Goal: Task Accomplishment & Management: Complete application form

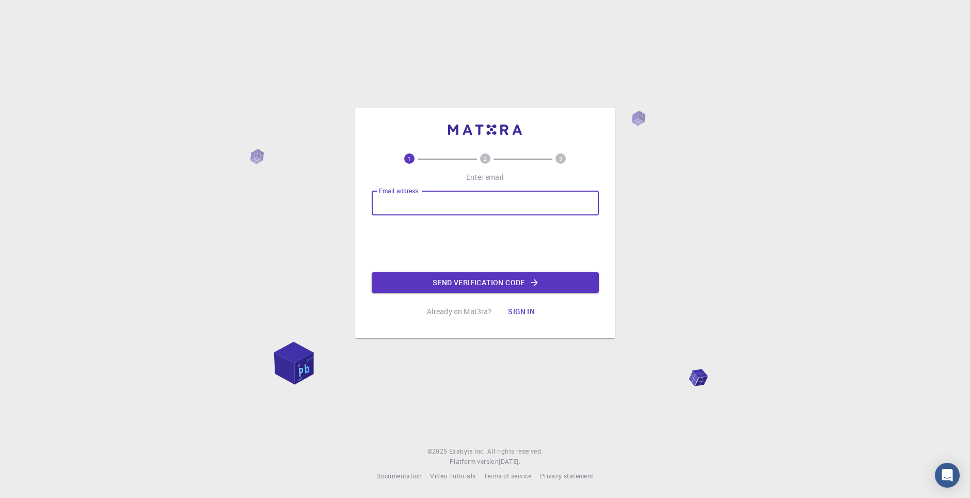
type input "[EMAIL_ADDRESS][DOMAIN_NAME]"
click at [410, 278] on button "Send verification code" at bounding box center [485, 282] width 227 height 21
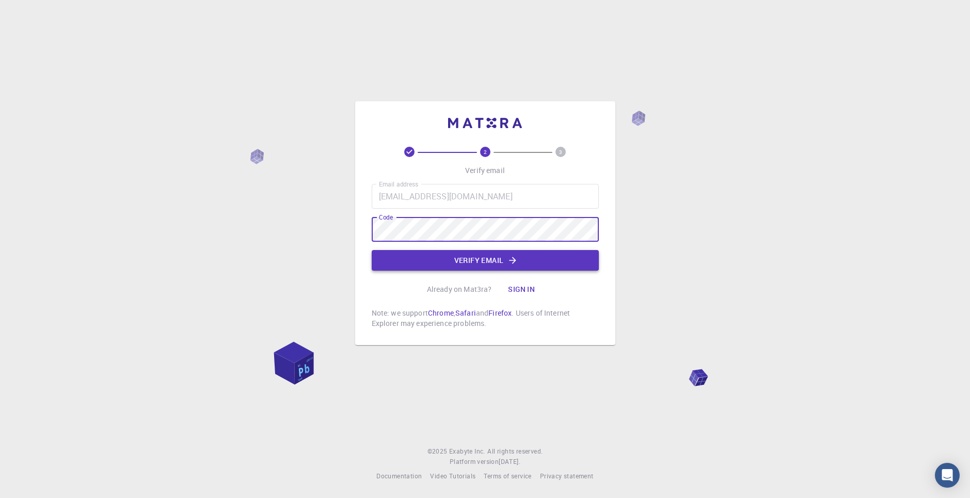
click at [421, 264] on button "Verify email" at bounding box center [485, 260] width 227 height 21
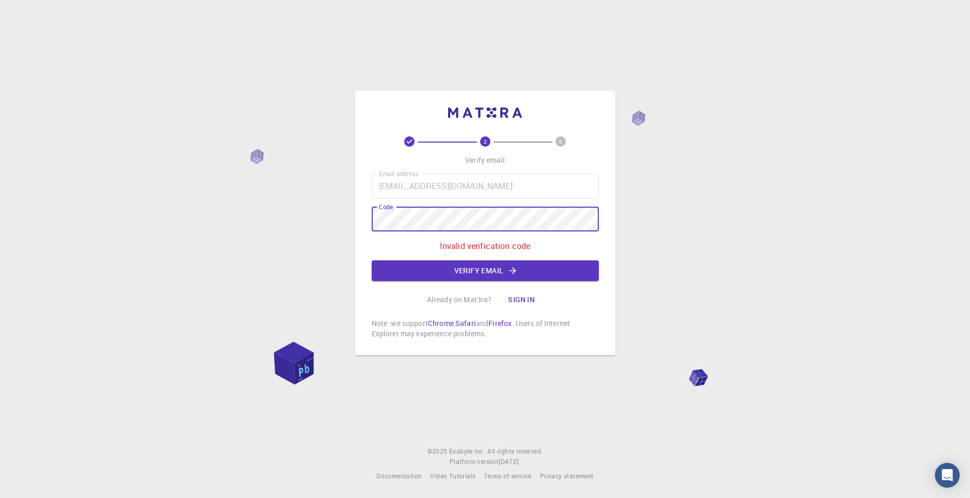
click at [350, 223] on div "2 3 Verify email Email address [EMAIL_ADDRESS][DOMAIN_NAME] Email address Code …" at bounding box center [485, 249] width 970 height 498
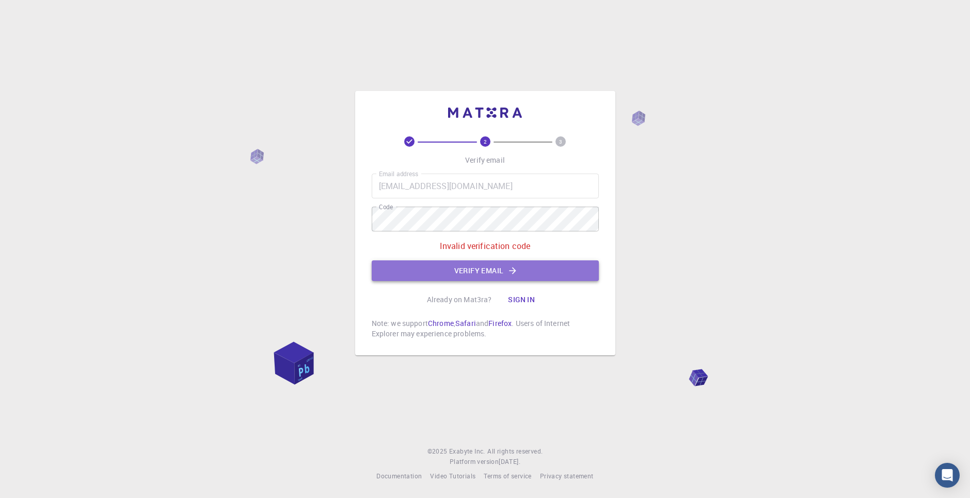
click at [421, 274] on button "Verify email" at bounding box center [485, 270] width 227 height 21
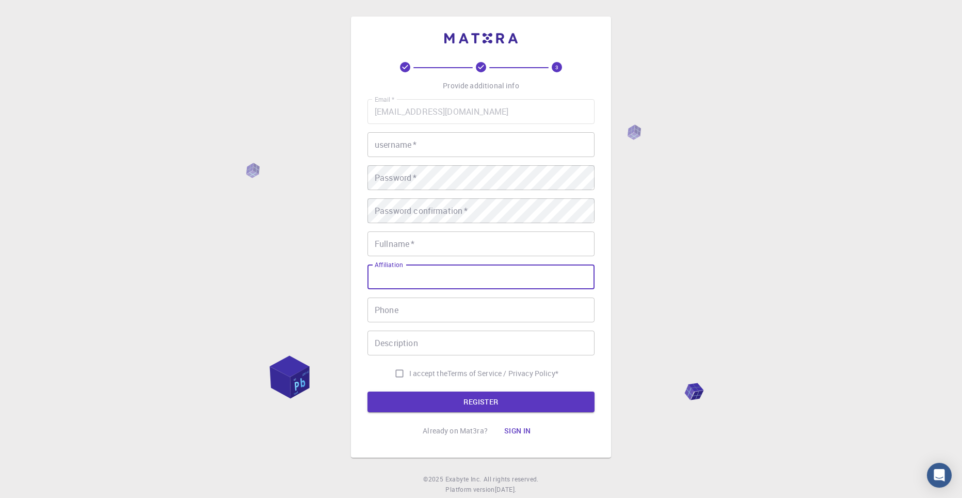
click at [407, 277] on input "Affiliation" at bounding box center [480, 276] width 227 height 25
click at [402, 143] on input "username   *" at bounding box center [480, 144] width 227 height 25
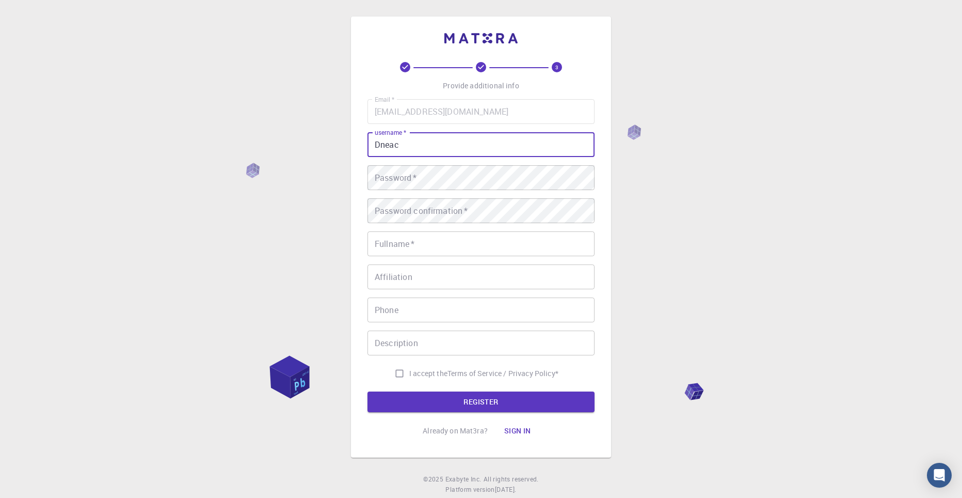
drag, startPoint x: 378, startPoint y: 145, endPoint x: 357, endPoint y: 142, distance: 20.8
click at [357, 142] on div "3 Provide additional info Email   * [EMAIL_ADDRESS][DOMAIN_NAME] Email   * user…" at bounding box center [481, 237] width 260 height 441
type input "gdfgrcfgdscfd"
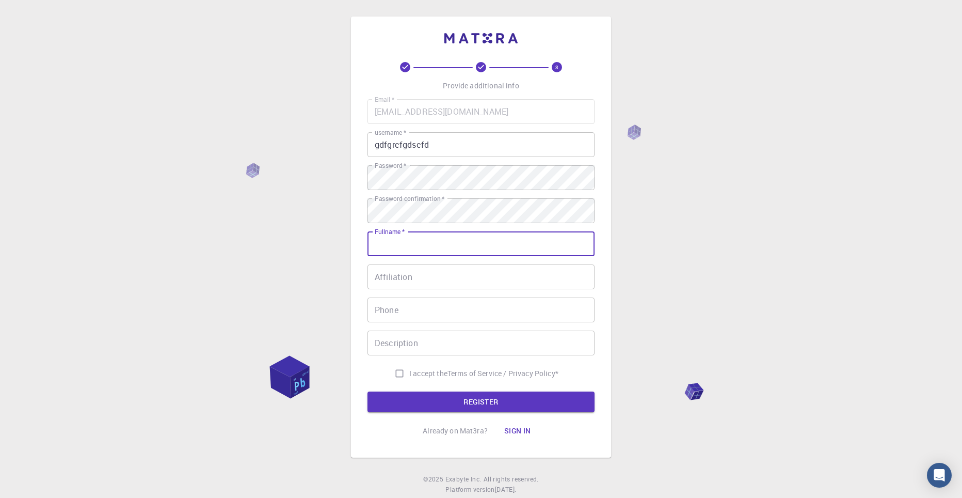
click at [413, 244] on input "Fullname   *" at bounding box center [480, 243] width 227 height 25
type input "[PERSON_NAME]"
click at [294, 252] on div "3 Provide additional info Email   * [EMAIL_ADDRESS][DOMAIN_NAME] Email   * user…" at bounding box center [481, 262] width 962 height 525
click at [398, 370] on input "I accept the Terms of Service / Privacy Policy *" at bounding box center [400, 373] width 20 height 20
checkbox input "true"
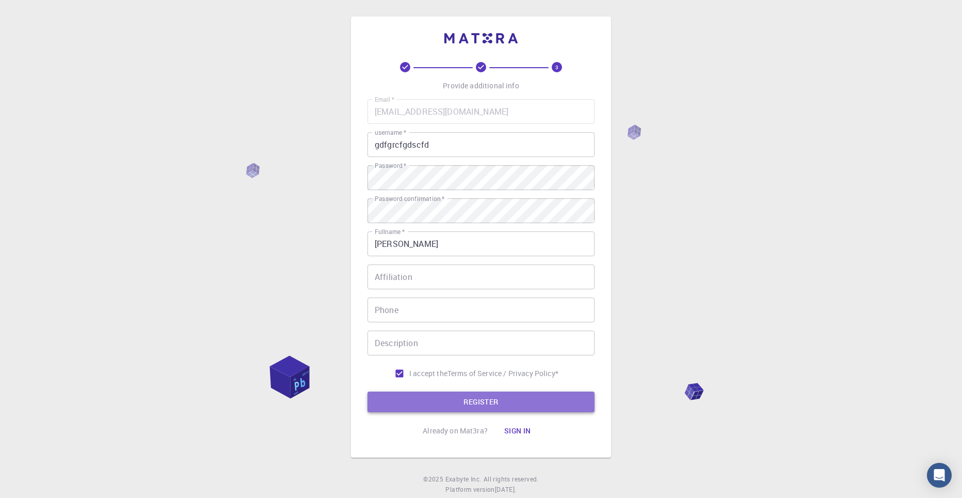
click at [409, 392] on button "REGISTER" at bounding box center [480, 401] width 227 height 21
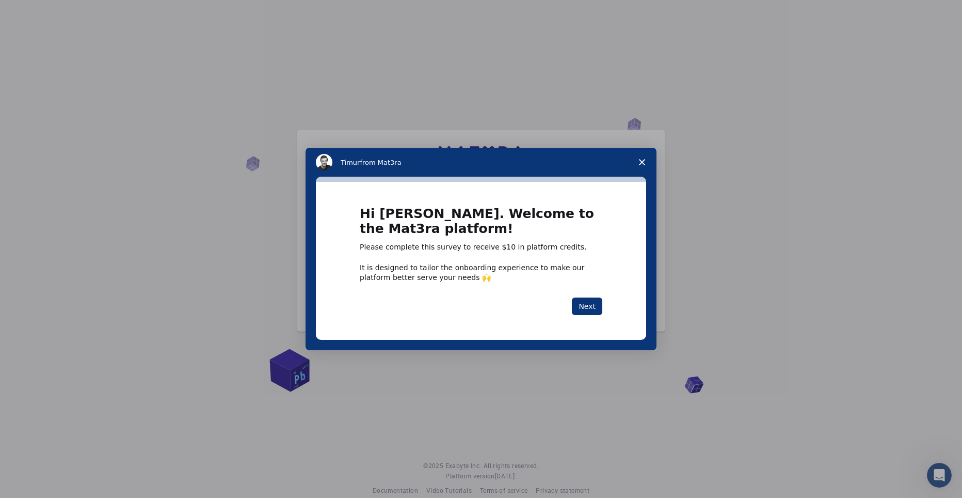
click at [642, 160] on icon "Close survey" at bounding box center [642, 162] width 6 height 6
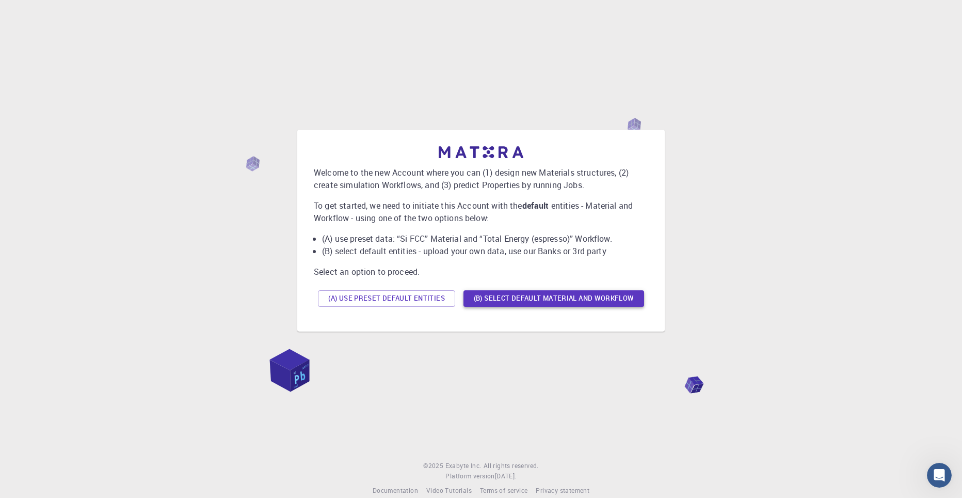
click at [516, 298] on button "(B) Select default material and workflow" at bounding box center [553, 298] width 181 height 17
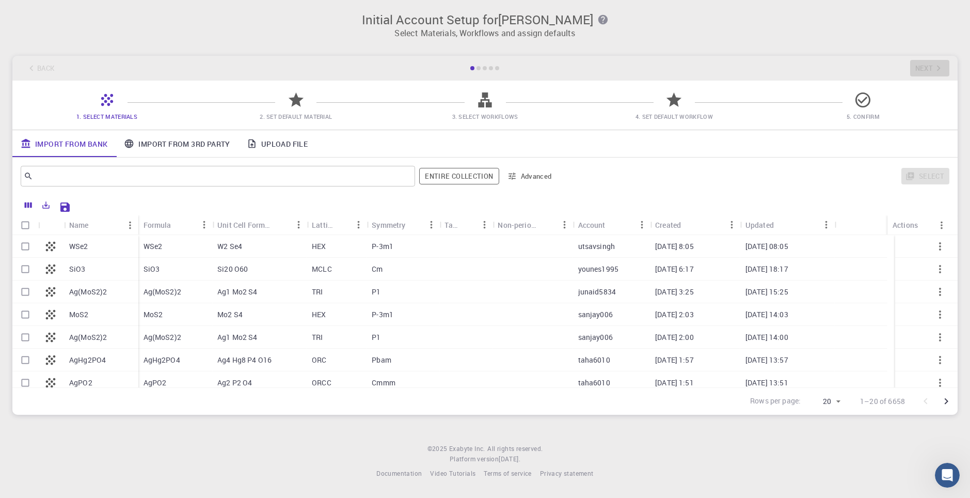
click at [473, 244] on div at bounding box center [465, 246] width 53 height 23
checkbox input "true"
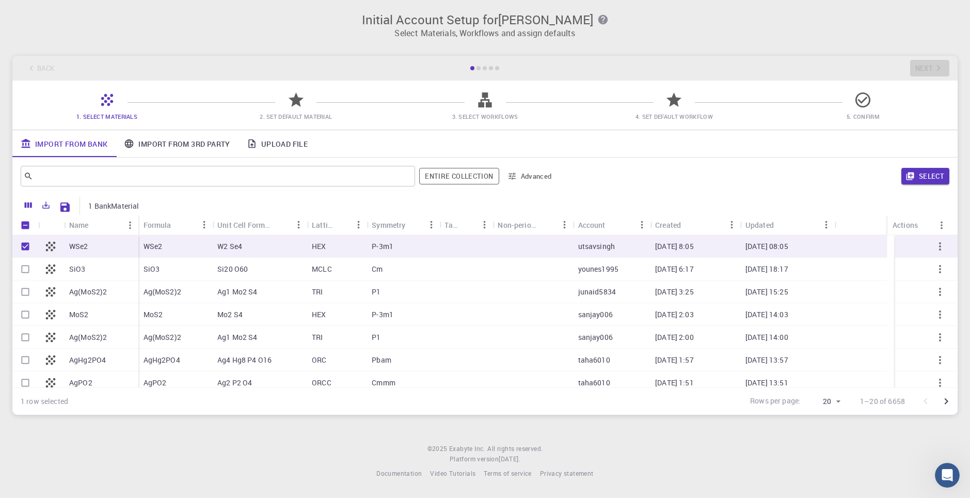
click at [473, 244] on div at bounding box center [465, 246] width 53 height 23
checkbox input "false"
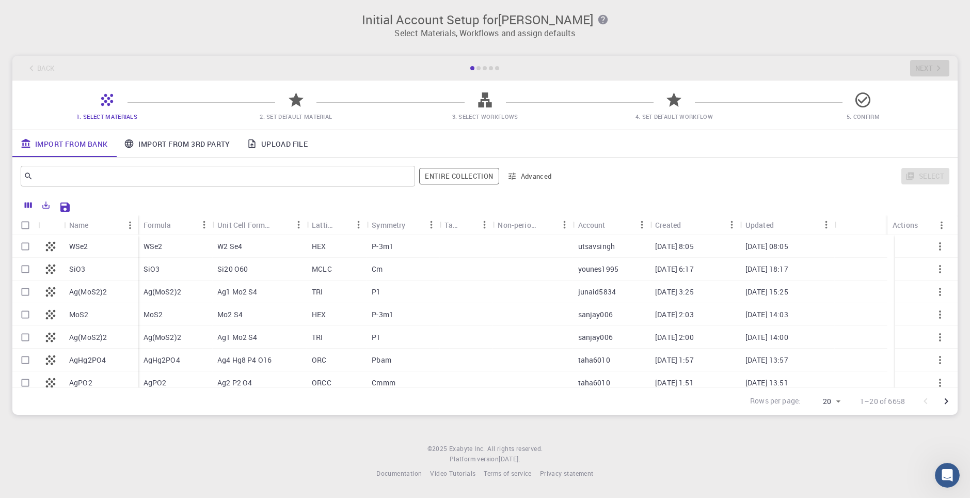
click at [469, 251] on div at bounding box center [465, 246] width 53 height 23
checkbox input "true"
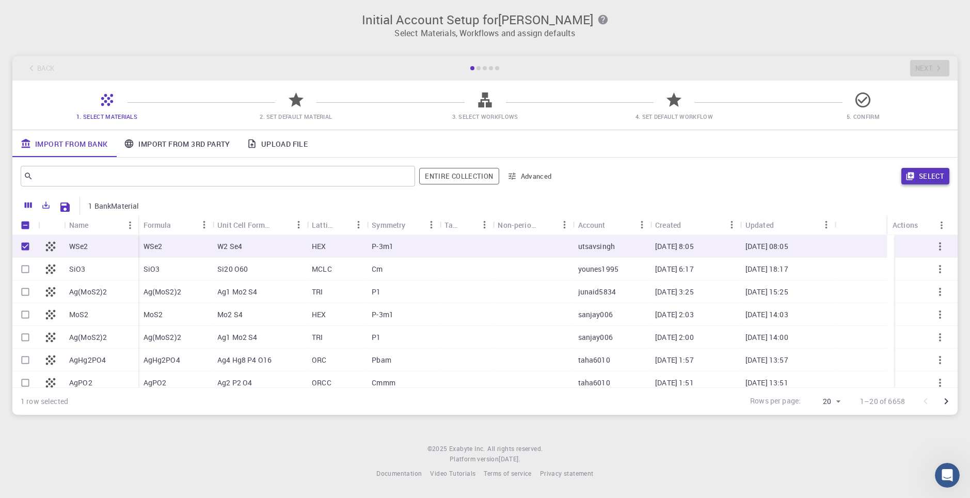
click at [928, 179] on button "Select" at bounding box center [925, 176] width 48 height 17
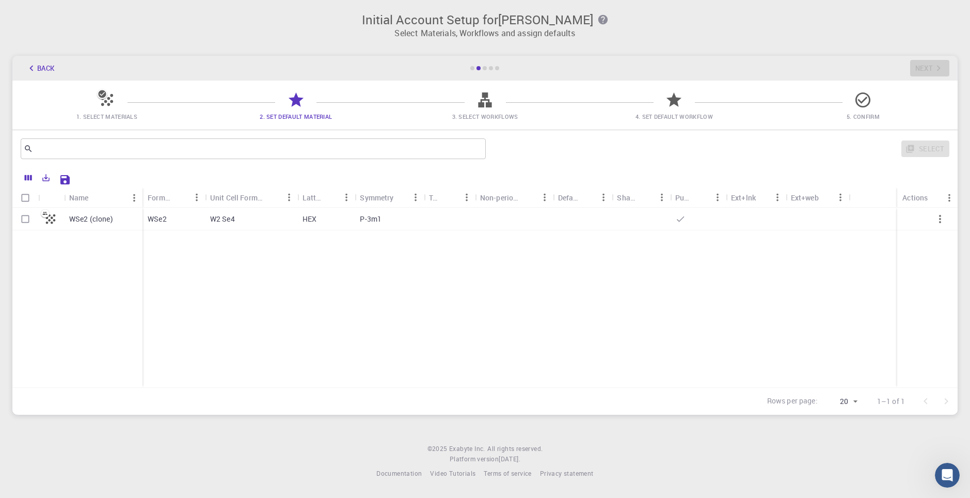
click at [305, 217] on p "HEX" at bounding box center [309, 219] width 14 height 10
checkbox input "true"
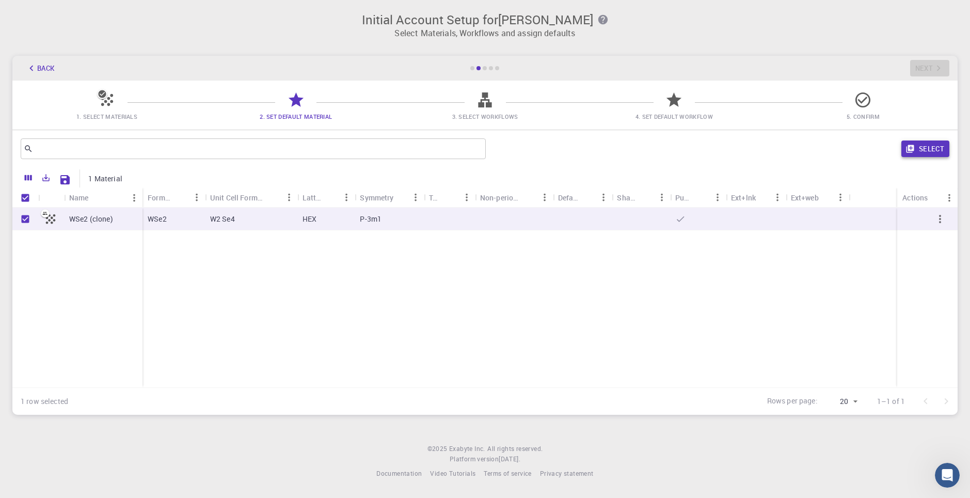
click at [923, 150] on button "Select" at bounding box center [925, 148] width 48 height 17
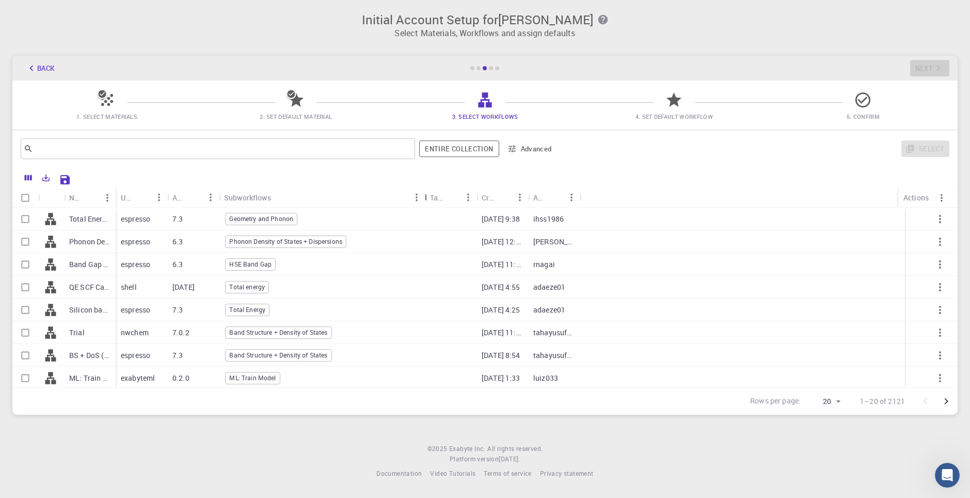
drag, startPoint x: 268, startPoint y: 198, endPoint x: 422, endPoint y: 189, distance: 154.6
click at [422, 189] on div "Subworkflows" at bounding box center [426, 197] width 10 height 20
click at [289, 374] on div "ML: Train Model" at bounding box center [322, 377] width 206 height 23
checkbox input "true"
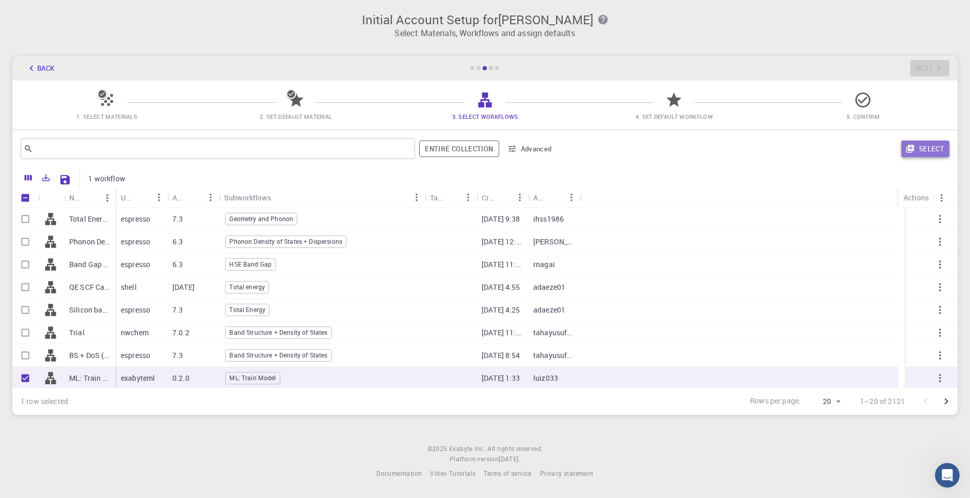
click at [923, 147] on button "Select" at bounding box center [925, 148] width 48 height 17
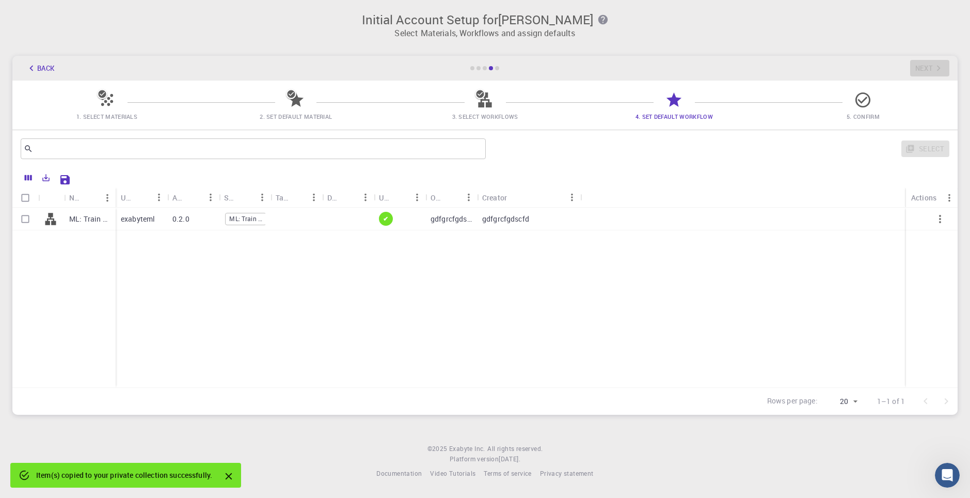
click at [324, 222] on div at bounding box center [348, 218] width 52 height 23
checkbox input "true"
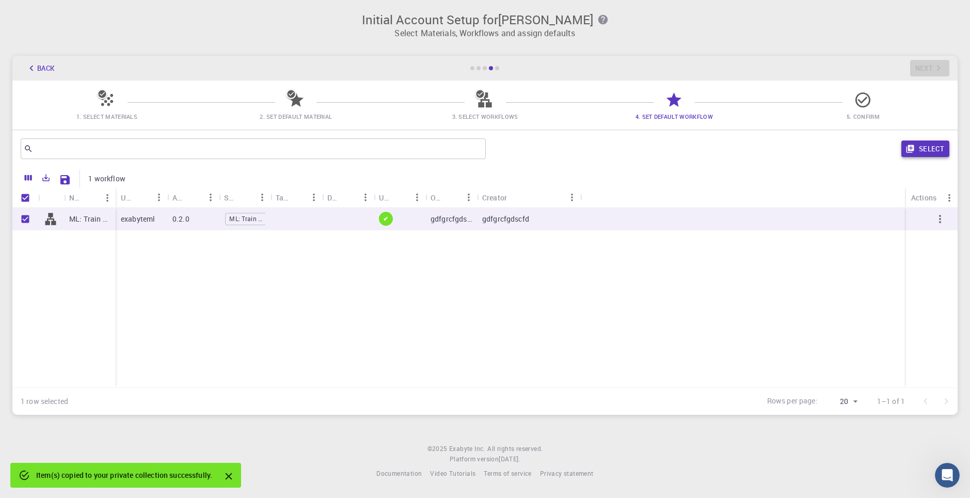
click at [935, 140] on button "Select" at bounding box center [925, 148] width 48 height 17
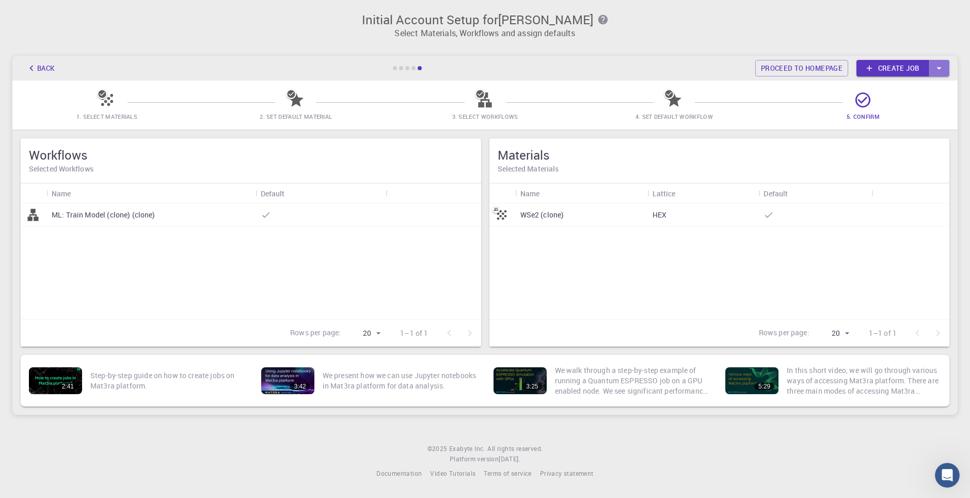
click at [942, 70] on icon "button" at bounding box center [938, 67] width 11 height 11
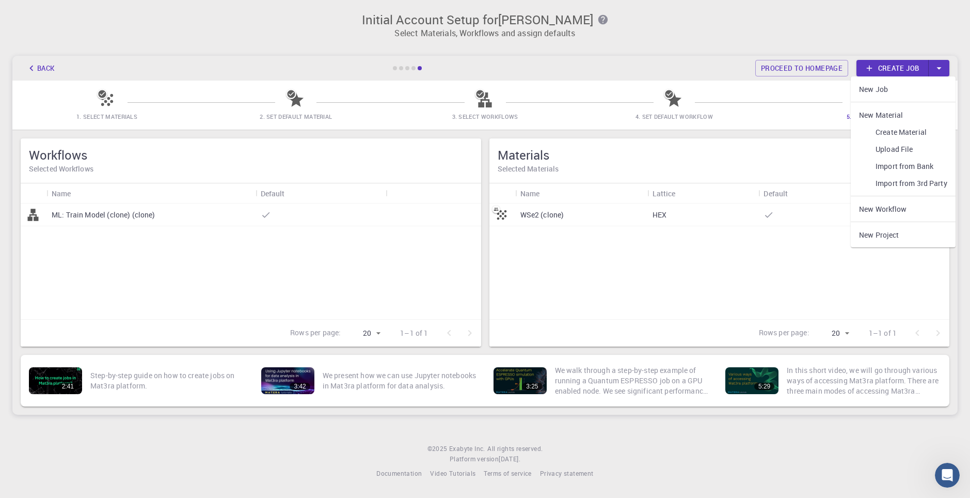
click at [882, 232] on link "New Project" at bounding box center [903, 234] width 105 height 17
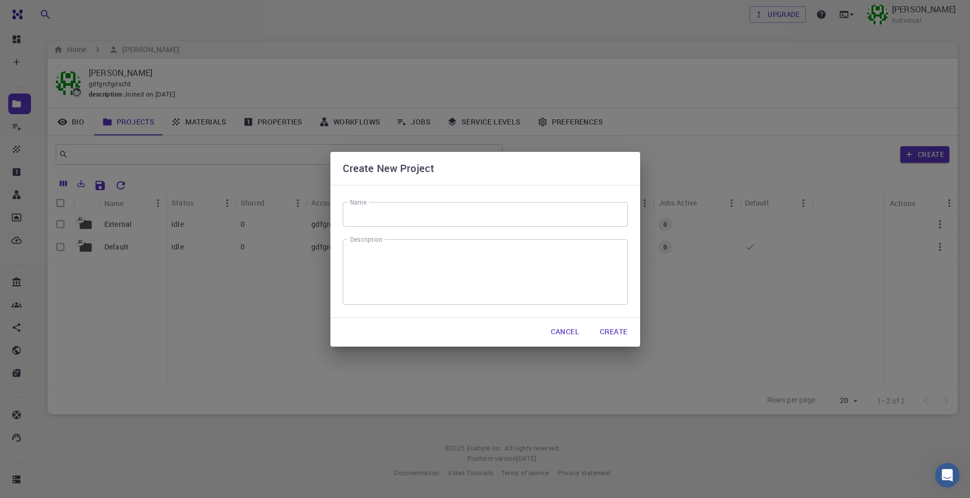
click at [492, 223] on input "Name" at bounding box center [485, 214] width 285 height 25
type input "je"
click at [521, 277] on textarea "Description" at bounding box center [485, 271] width 270 height 49
type textarea "s"
click at [615, 329] on button "Create" at bounding box center [613, 332] width 44 height 21
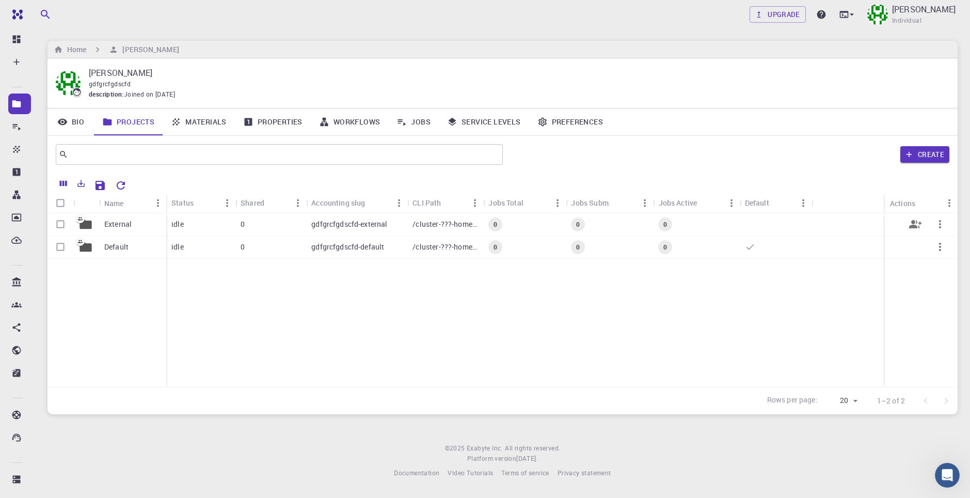
click at [188, 225] on div "idle" at bounding box center [200, 224] width 69 height 23
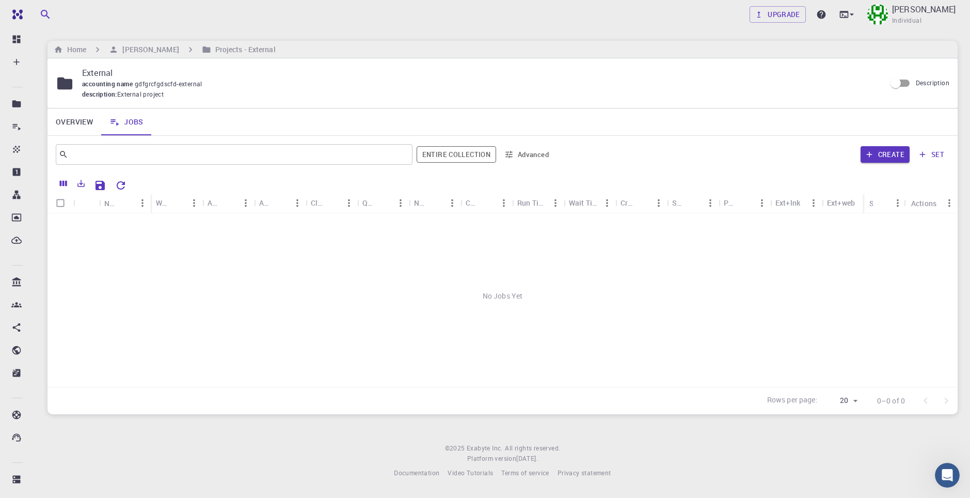
click at [81, 122] on link "Overview" at bounding box center [74, 121] width 54 height 27
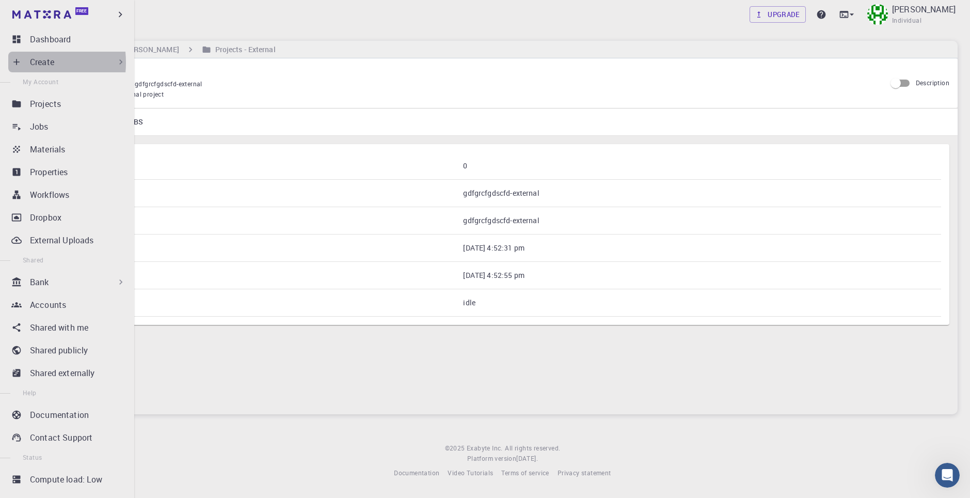
click at [21, 62] on icon at bounding box center [16, 62] width 10 height 10
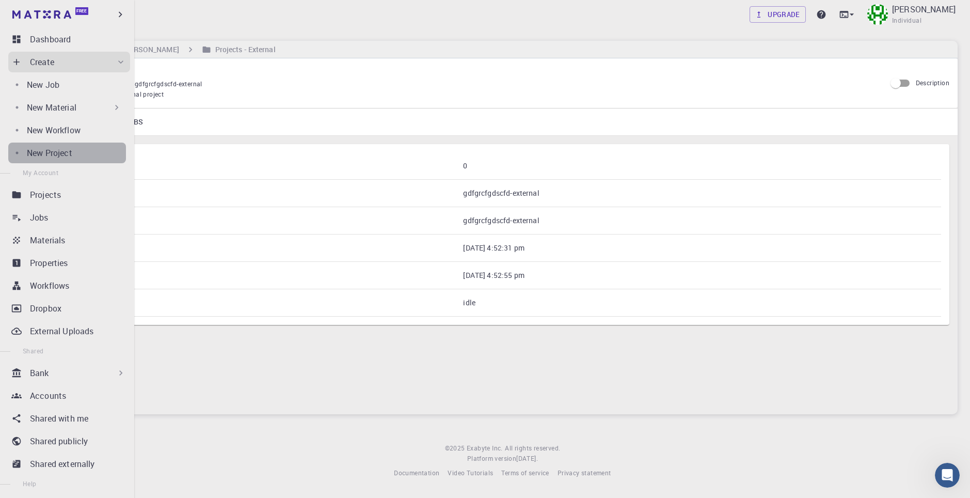
click at [75, 149] on div "New Project" at bounding box center [76, 153] width 99 height 12
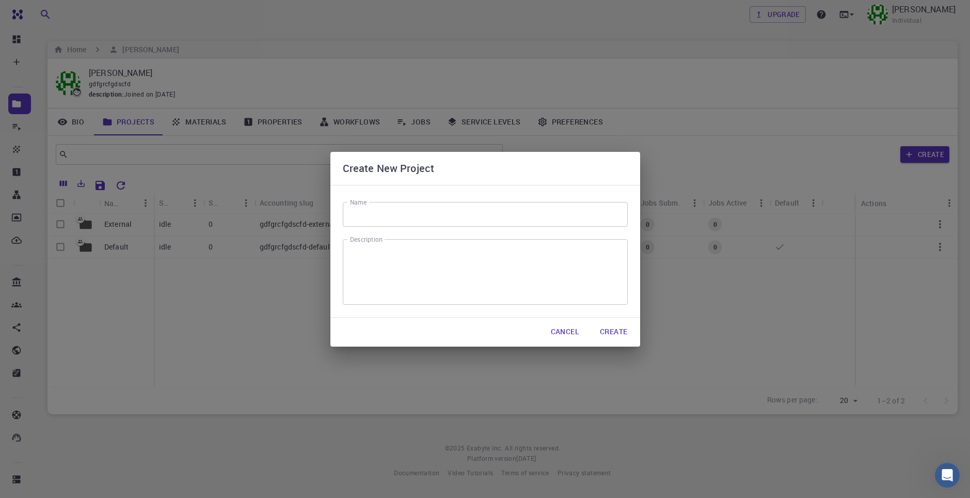
click at [291, 123] on div "Create New Project Name Name Description x Description Cancel Create" at bounding box center [485, 249] width 970 height 498
click at [558, 333] on button "Cancel" at bounding box center [564, 332] width 45 height 21
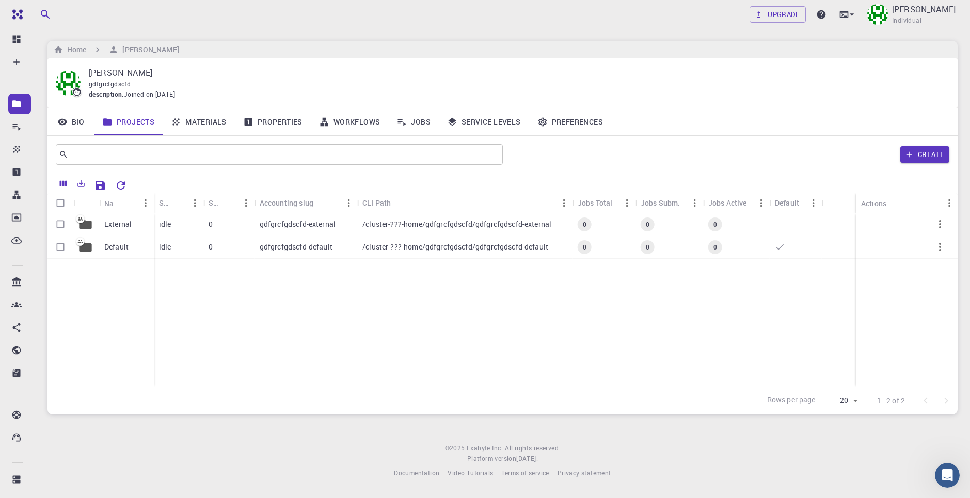
click at [405, 120] on icon at bounding box center [401, 122] width 10 height 10
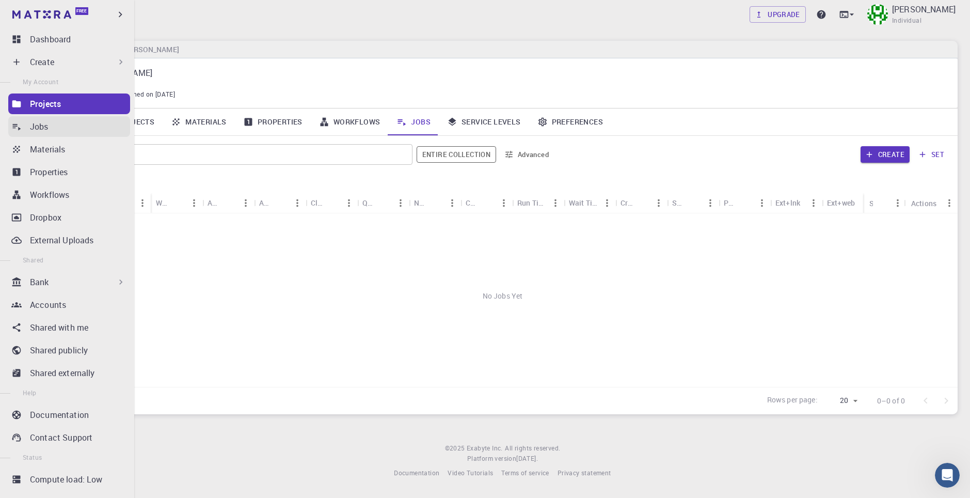
click at [30, 130] on p "Jobs" at bounding box center [39, 126] width 19 height 12
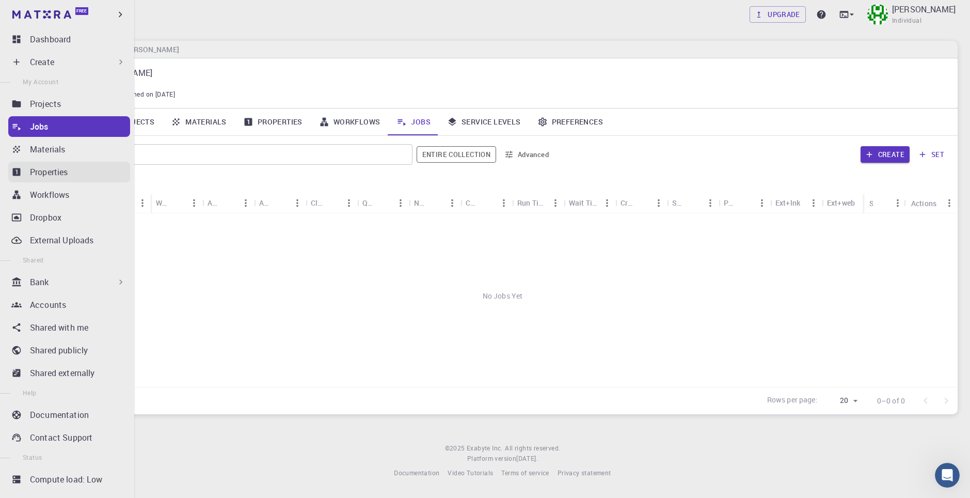
click at [57, 173] on p "Properties" at bounding box center [49, 172] width 38 height 12
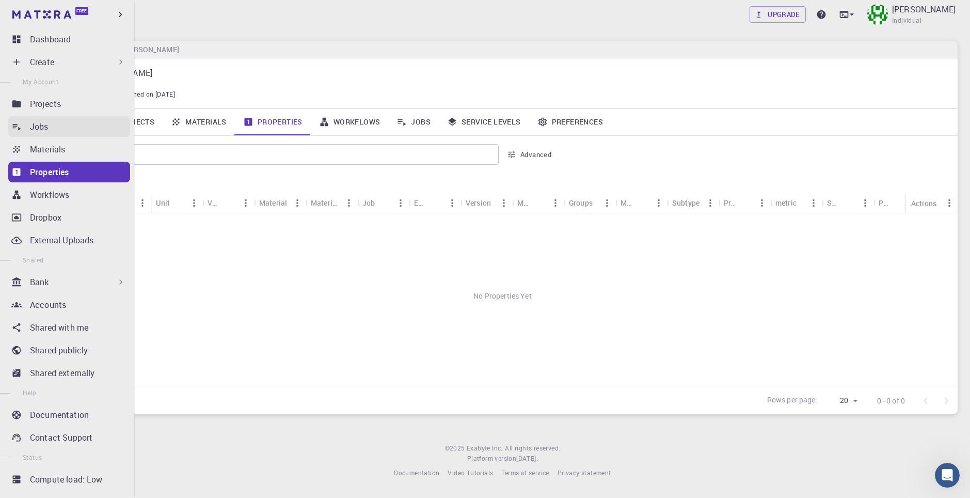
click at [51, 130] on div "Jobs" at bounding box center [80, 126] width 100 height 12
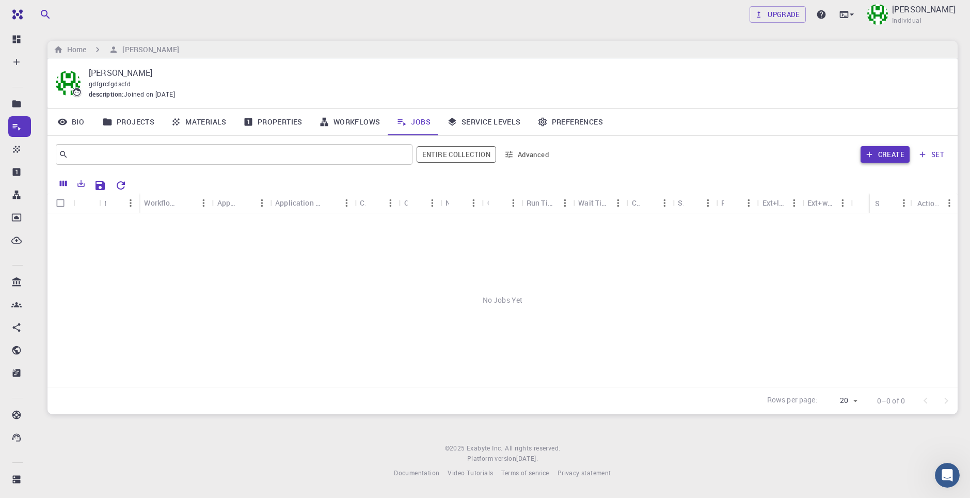
click at [878, 159] on button "Create" at bounding box center [884, 154] width 49 height 17
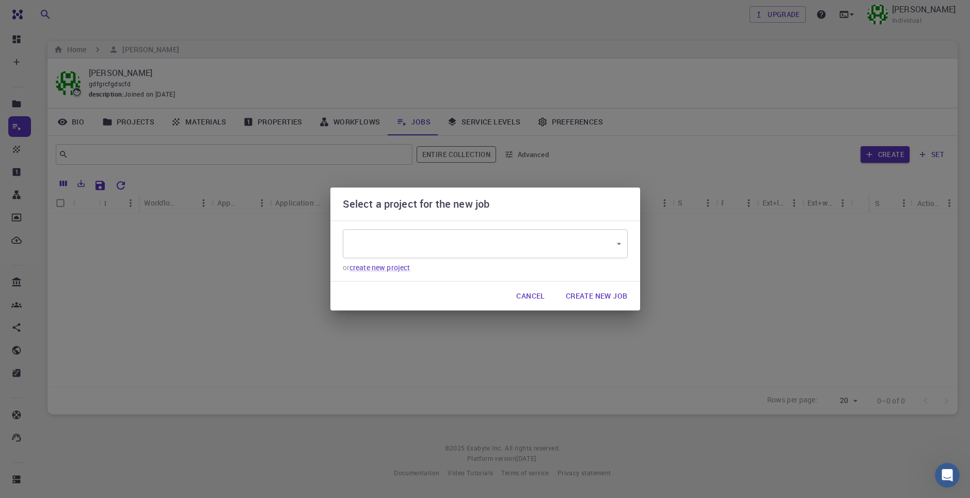
click at [448, 245] on body "Free Dashboard Create New Job New Material Create Material Upload File Import f…" at bounding box center [485, 249] width 970 height 498
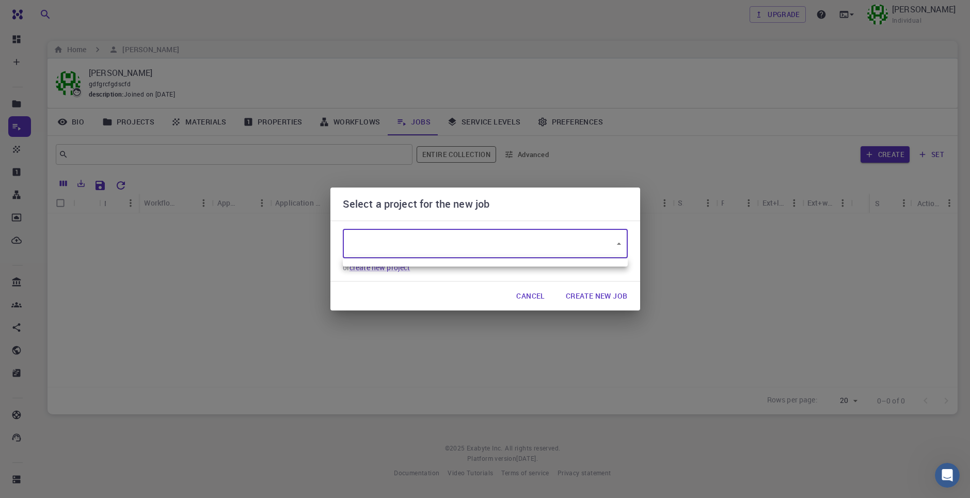
click at [518, 276] on div at bounding box center [485, 249] width 970 height 498
type input "voKMtbiZEjMEKuX6m"
click at [576, 292] on button "Create New Job" at bounding box center [596, 295] width 78 height 21
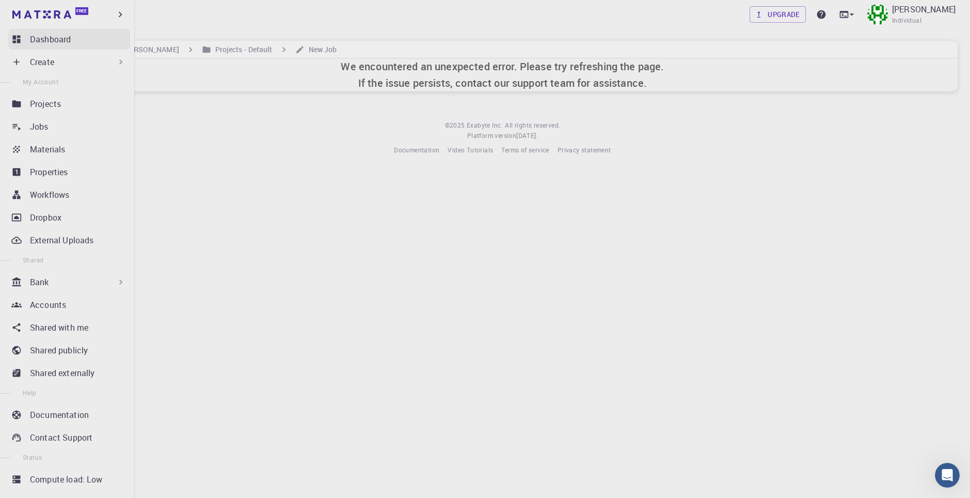
click at [52, 39] on p "Dashboard" at bounding box center [50, 39] width 41 height 12
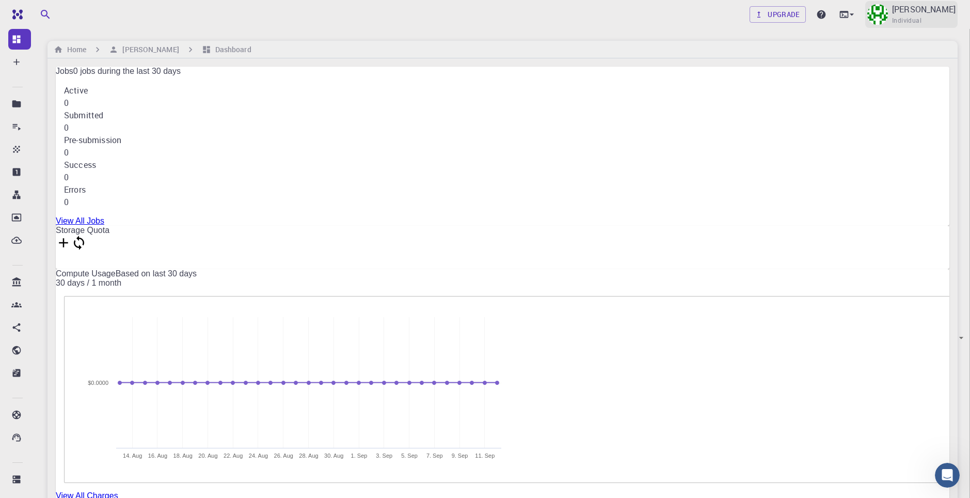
click at [888, 18] on img at bounding box center [877, 14] width 21 height 21
